Goal: Transaction & Acquisition: Obtain resource

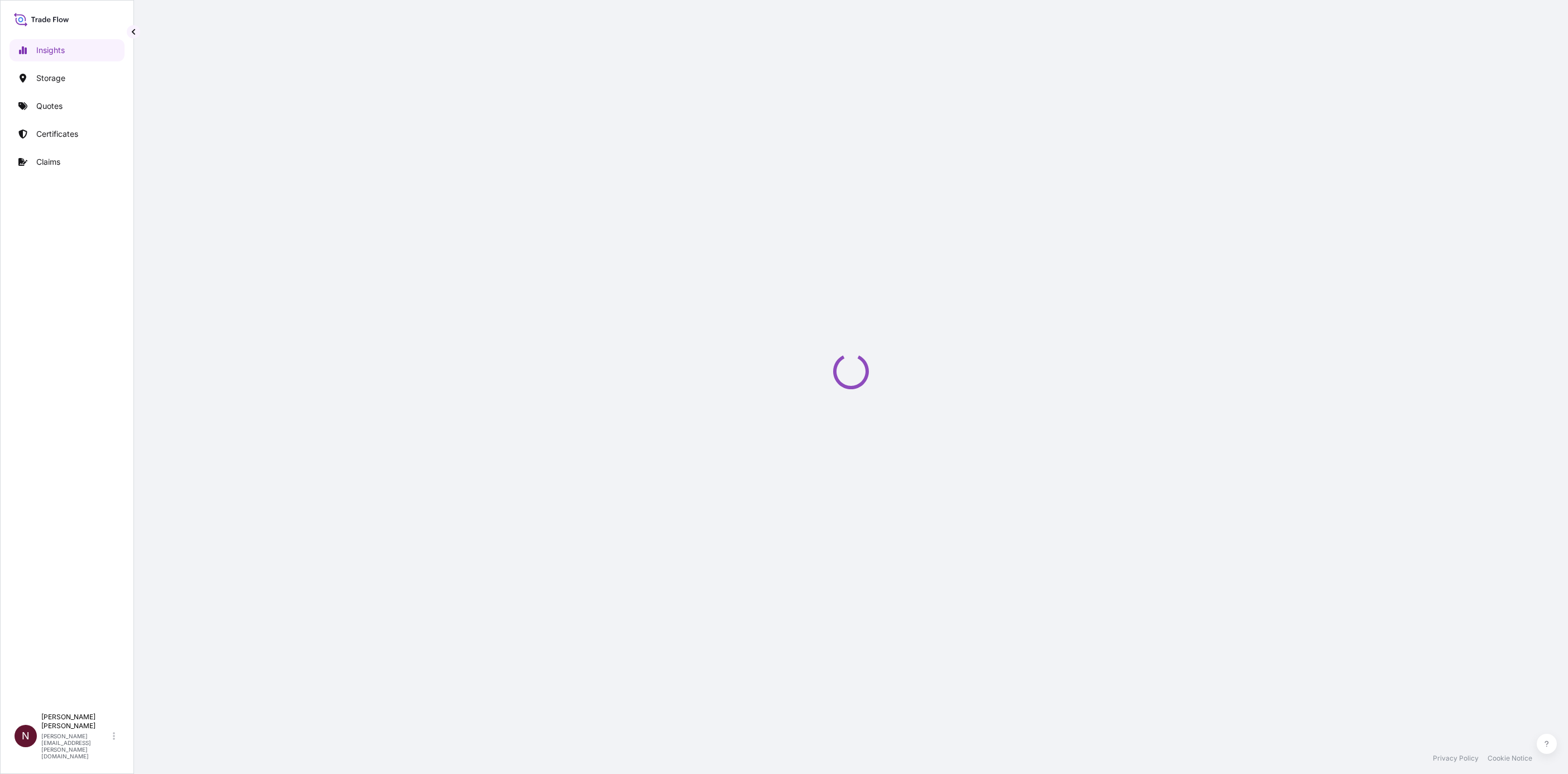
select select "2025"
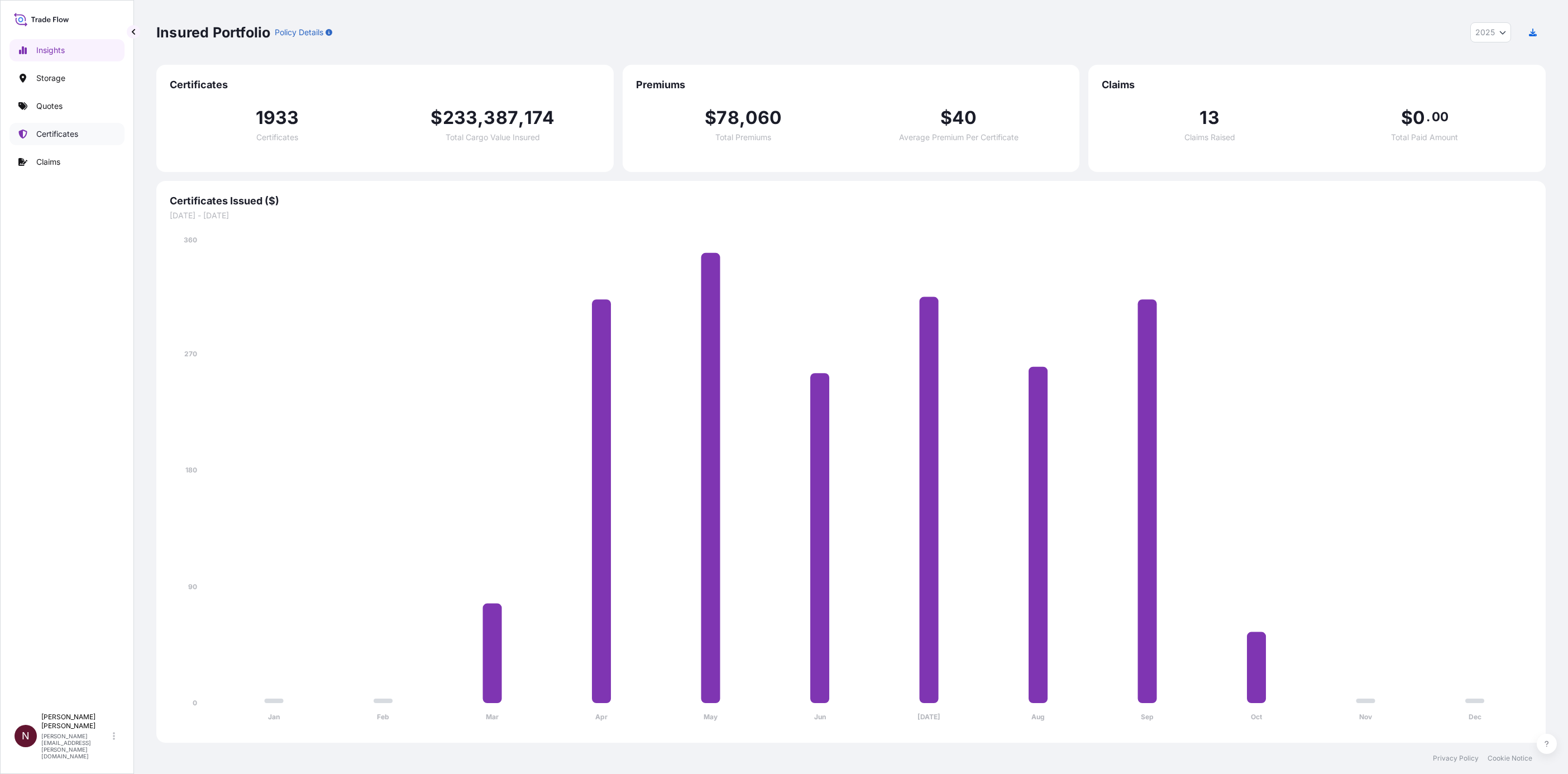
click at [72, 127] on link "Certificates" at bounding box center [67, 133] width 115 height 22
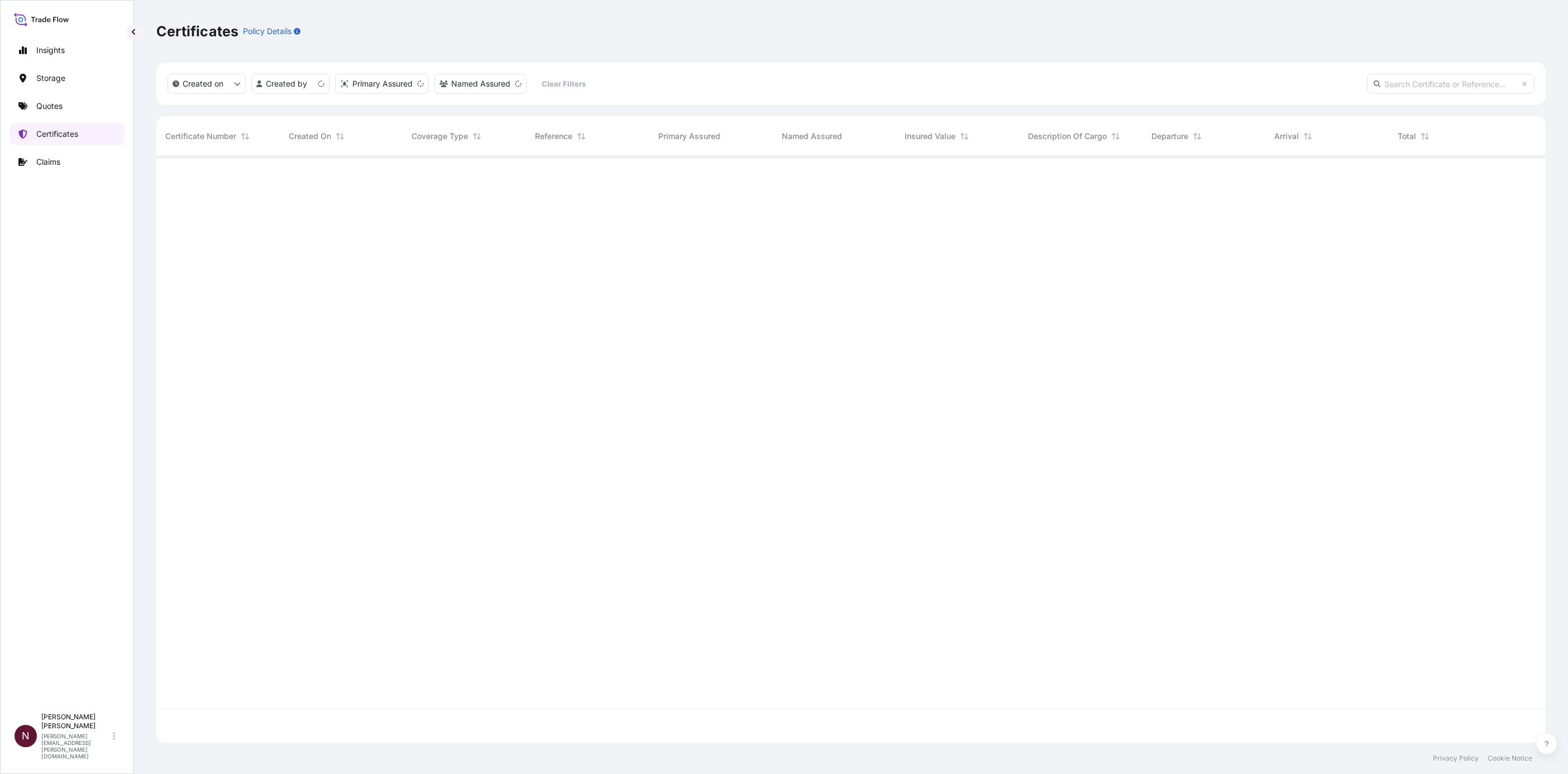
scroll to position [579, 1376]
click at [301, 82] on html "Insights Storage Quotes Certificates Claims N Nuhman Kaleel nuhman.kaleel@bdpin…" at bounding box center [784, 387] width 1568 height 774
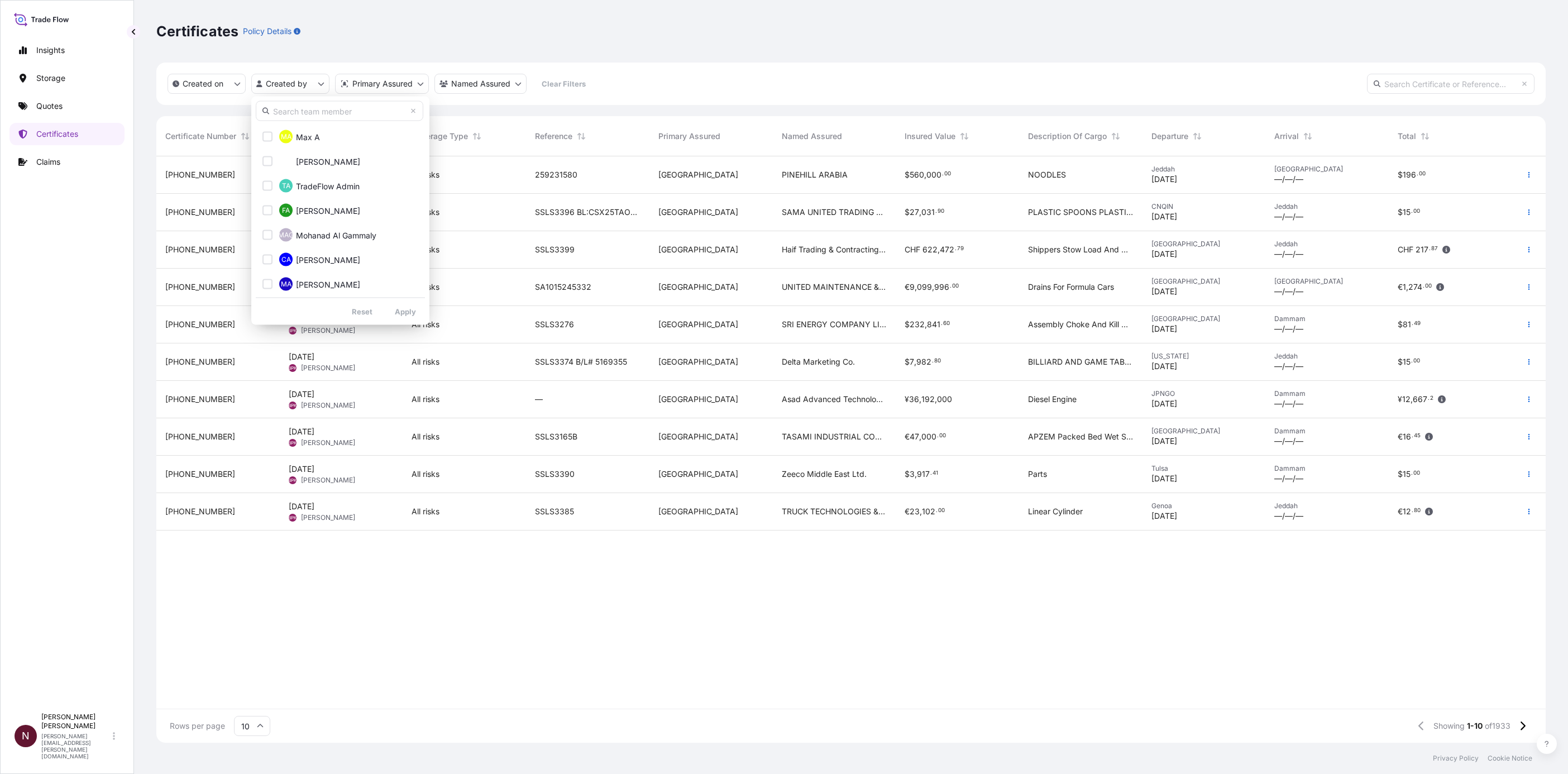
click at [287, 112] on input "text" at bounding box center [340, 110] width 167 height 20
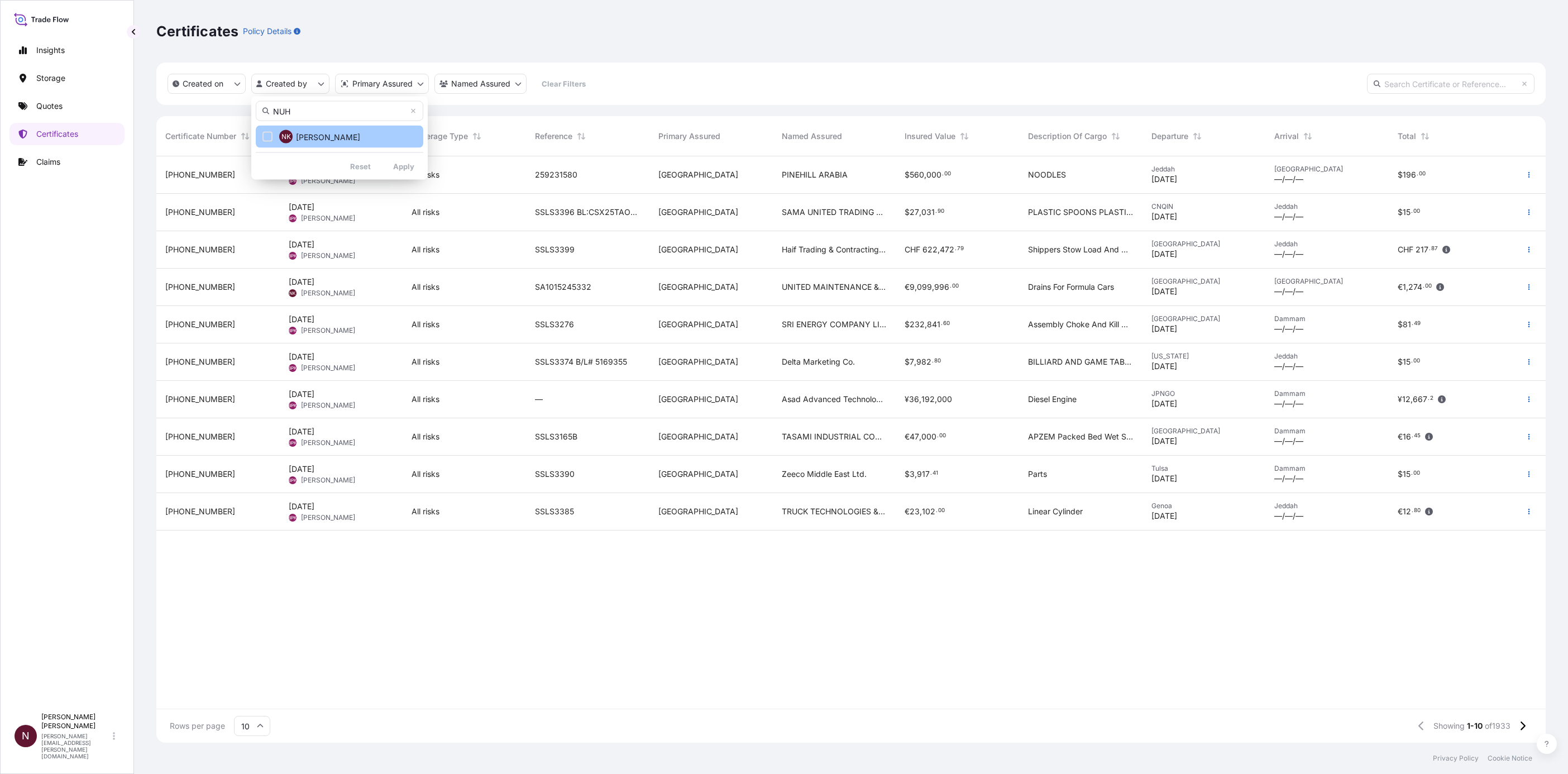
type input "NUH"
click at [340, 137] on span "Nuhman Kaleel" at bounding box center [328, 137] width 64 height 11
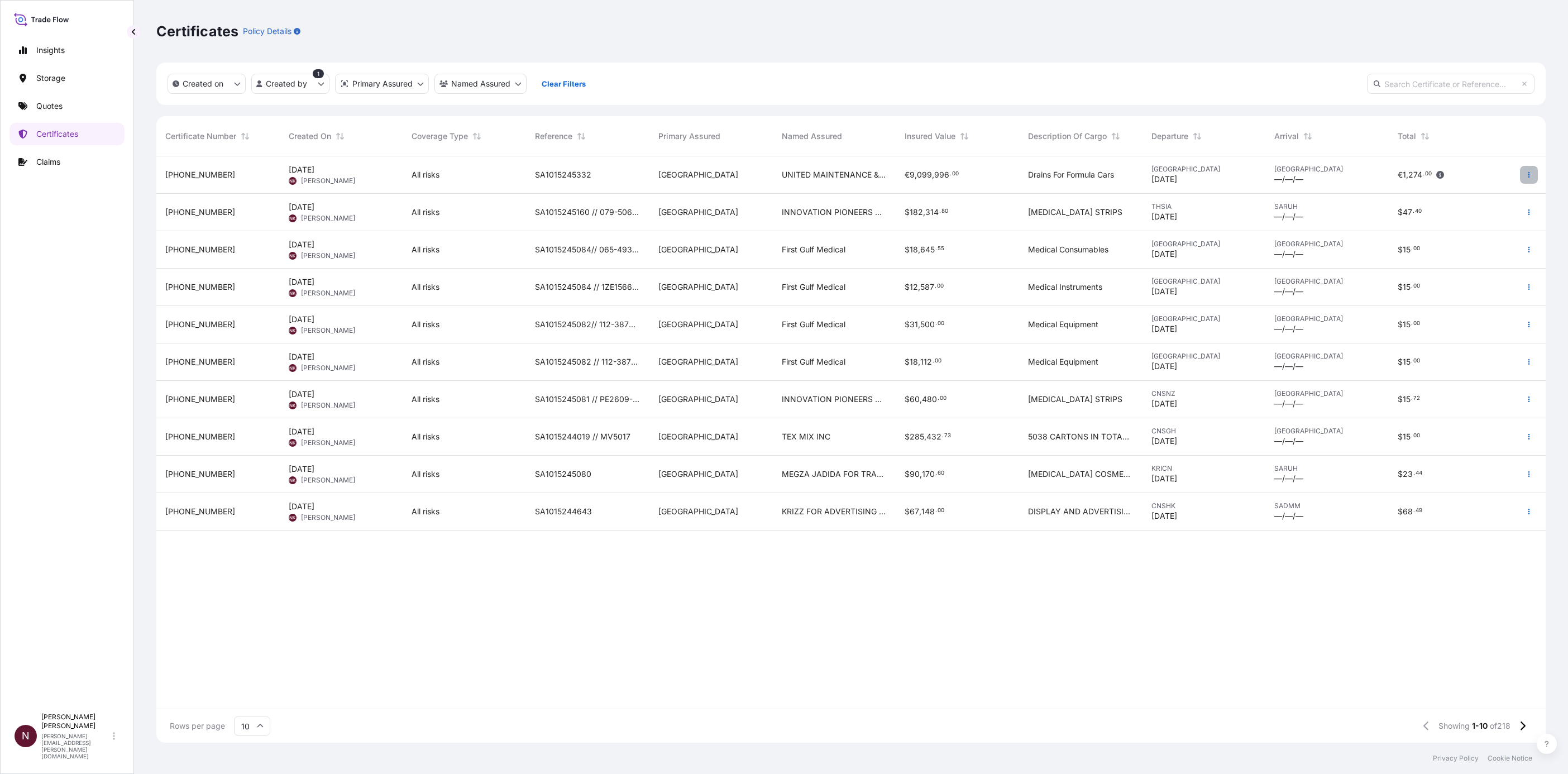
click at [1526, 178] on button "button" at bounding box center [1529, 175] width 18 height 18
click at [1461, 194] on p "Download certificate" at bounding box center [1475, 197] width 75 height 11
